Goal: Check status

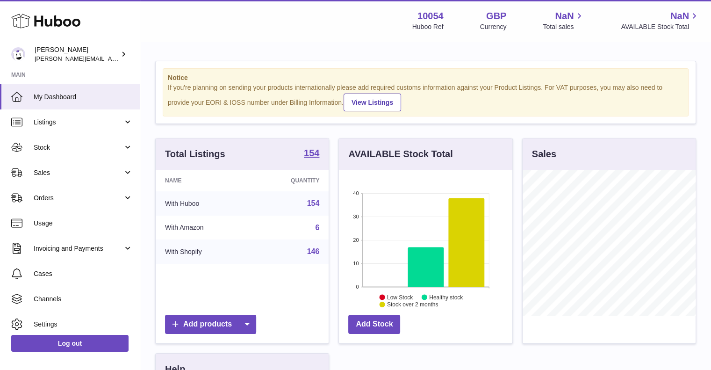
scroll to position [146, 173]
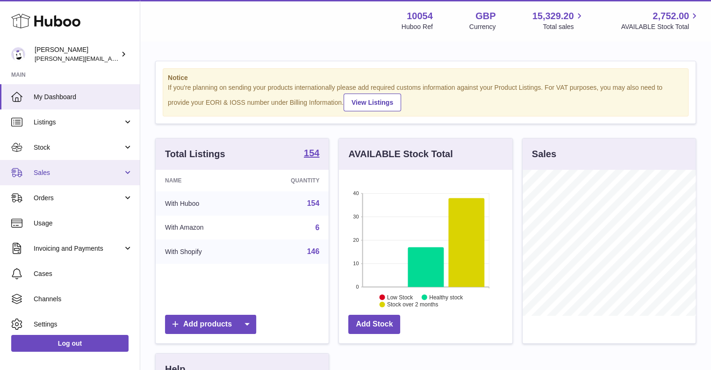
click at [60, 176] on span "Sales" at bounding box center [78, 172] width 89 height 9
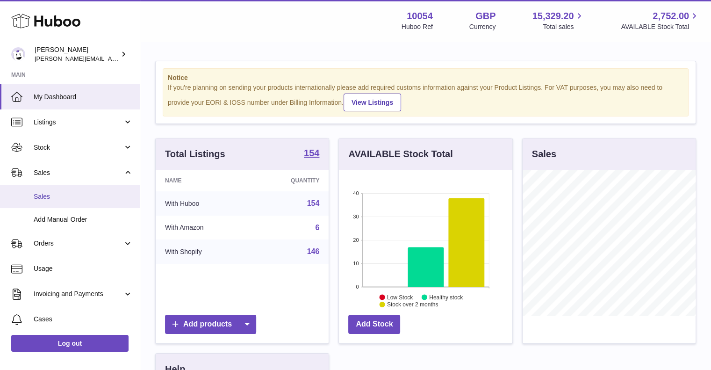
click at [67, 200] on span "Sales" at bounding box center [83, 196] width 99 height 9
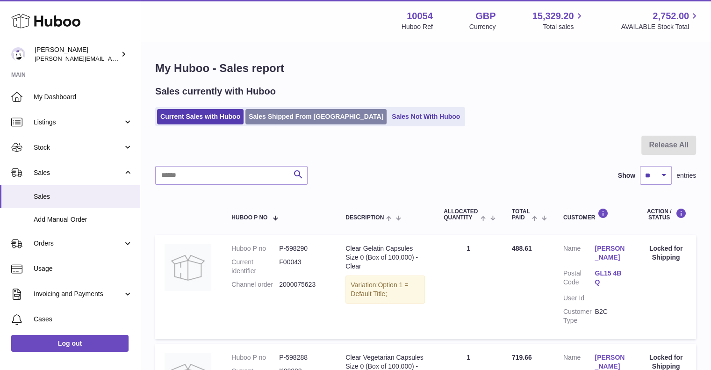
click at [311, 116] on link "Sales Shipped From [GEOGRAPHIC_DATA]" at bounding box center [315, 116] width 141 height 15
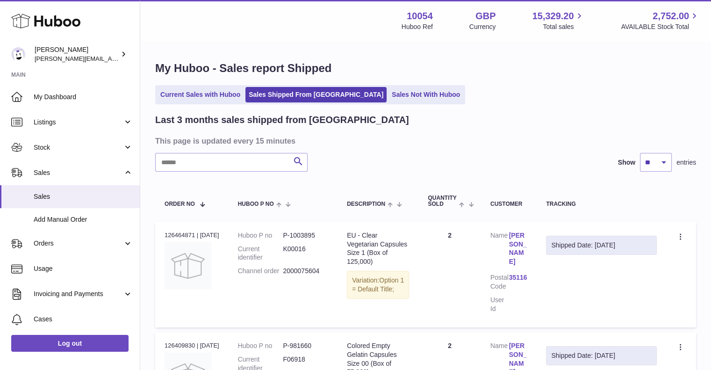
scroll to position [140, 0]
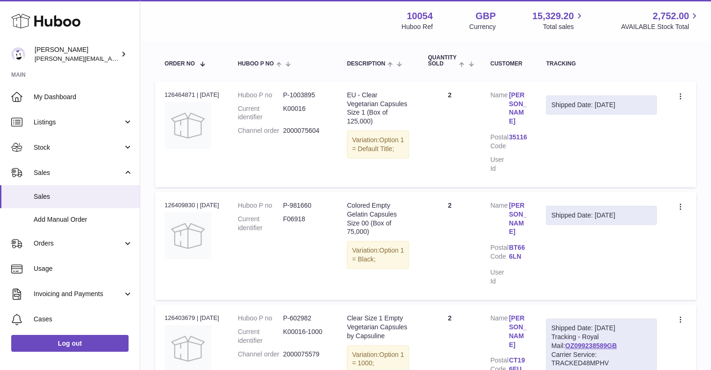
click at [610, 281] on td "Shipped Date: 14th Oct 2025" at bounding box center [602, 246] width 130 height 108
click at [586, 256] on td "Shipped Date: 14th Oct 2025" at bounding box center [602, 246] width 130 height 108
drag, startPoint x: 531, startPoint y: 238, endPoint x: 492, endPoint y: 202, distance: 53.3
click at [492, 202] on td "Customer Name Stephen CREANEY Postal Code BT66 6LN User Id" at bounding box center [509, 246] width 56 height 108
click at [591, 271] on td "Shipped Date: 14th Oct 2025" at bounding box center [602, 246] width 130 height 108
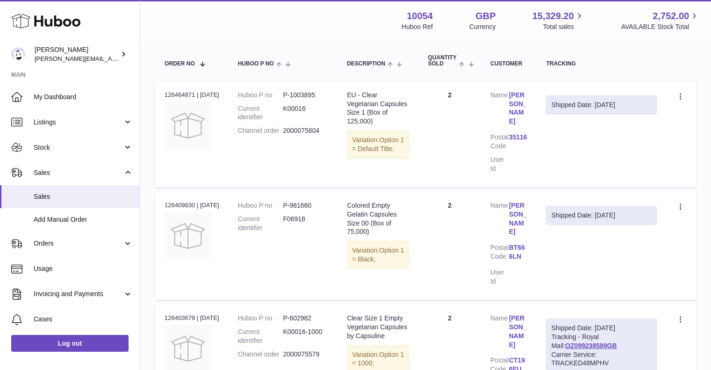
click at [631, 252] on td "Shipped Date: 14th Oct 2025" at bounding box center [602, 246] width 130 height 108
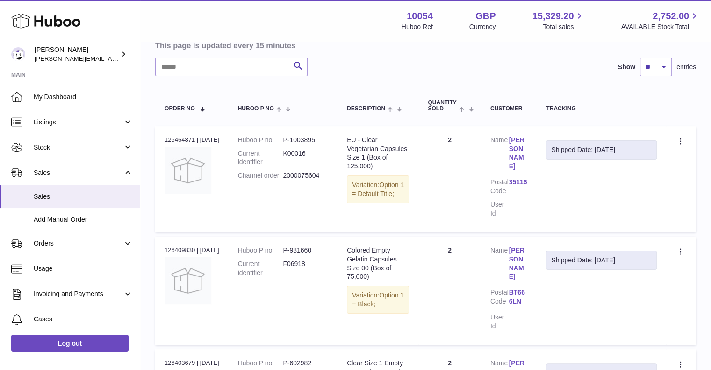
scroll to position [0, 0]
